Goal: Task Accomplishment & Management: Use online tool/utility

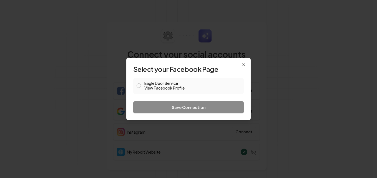
click at [139, 87] on button "Eagle Door Service View Facebook Profile" at bounding box center [138, 85] width 4 height 4
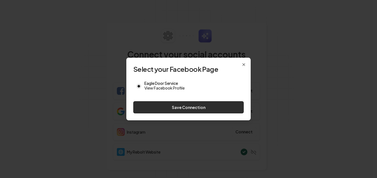
click at [169, 109] on button "Save Connection" at bounding box center [188, 107] width 110 height 12
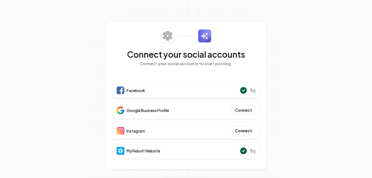
click at [242, 111] on button "Connect" at bounding box center [244, 110] width 24 height 10
click at [248, 111] on button "Connect" at bounding box center [244, 110] width 24 height 10
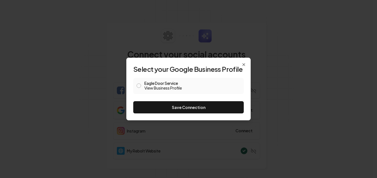
click at [140, 84] on button "Eagle Door Service View Business Profile" at bounding box center [138, 85] width 4 height 4
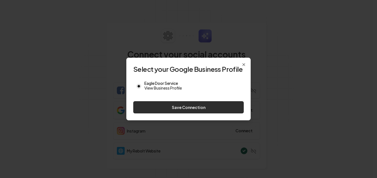
click at [179, 104] on button "Save Connection" at bounding box center [188, 107] width 110 height 12
